Goal: Task Accomplishment & Management: Manage account settings

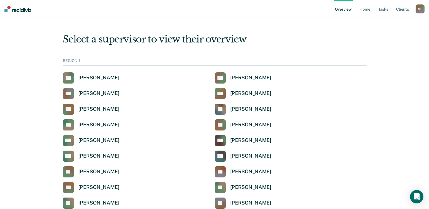
click at [422, 8] on div "S L" at bounding box center [419, 8] width 9 height 9
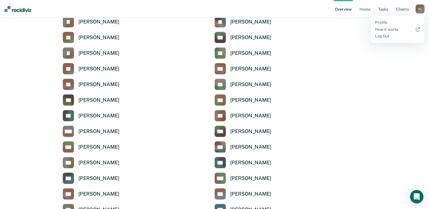
scroll to position [1179, 0]
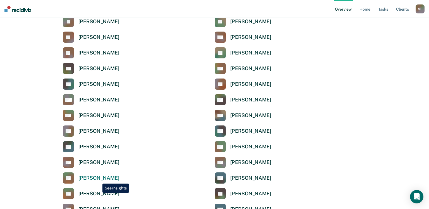
click at [98, 179] on div "Shannon Lahori" at bounding box center [98, 178] width 41 height 6
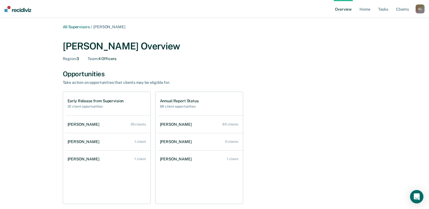
click at [419, 11] on div "S L" at bounding box center [419, 8] width 9 height 9
click at [398, 36] on link "Log Out" at bounding box center [397, 36] width 45 height 5
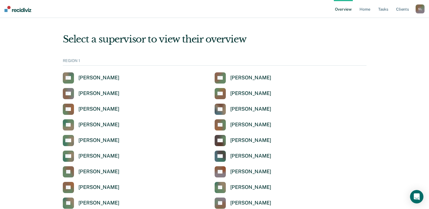
click at [419, 8] on div "S L" at bounding box center [419, 8] width 9 height 9
click at [388, 37] on link "Log Out" at bounding box center [397, 36] width 45 height 5
